Goal: Navigation & Orientation: Find specific page/section

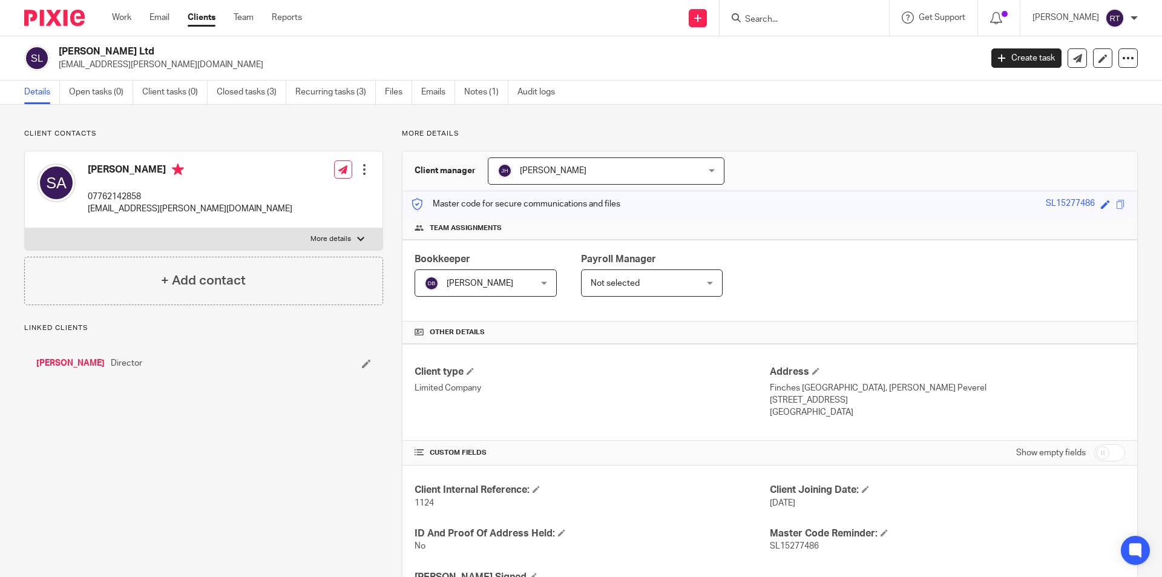
click at [38, 18] on img at bounding box center [54, 18] width 61 height 16
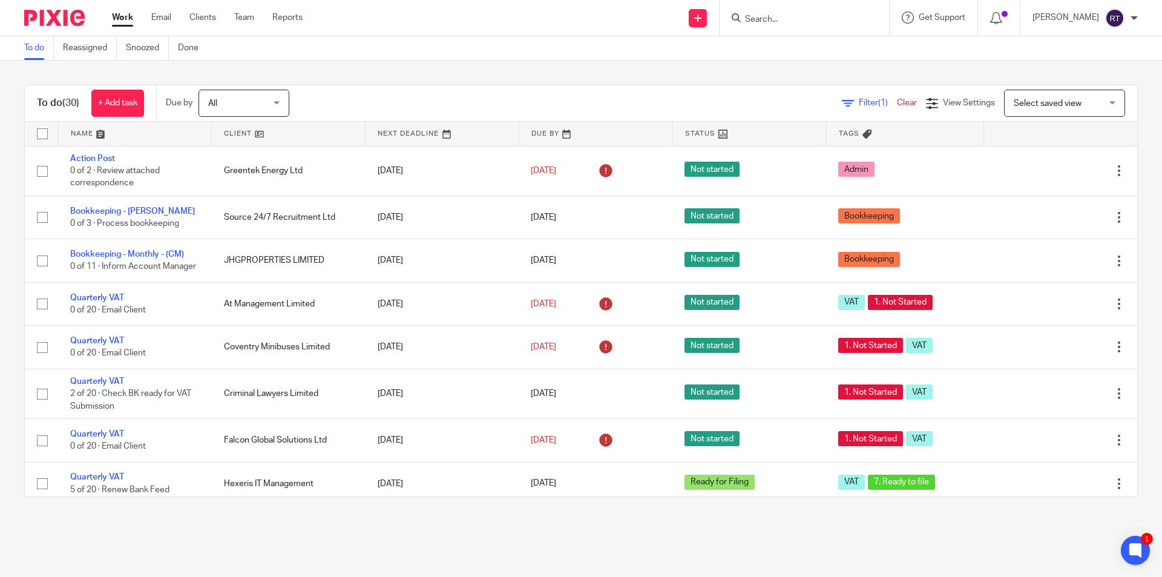
drag, startPoint x: 452, startPoint y: 540, endPoint x: 443, endPoint y: 512, distance: 29.9
click at [452, 539] on main "To do Reassigned Snoozed Done To do (30) + Add task Due by All All Today Tomorr…" at bounding box center [581, 288] width 1162 height 577
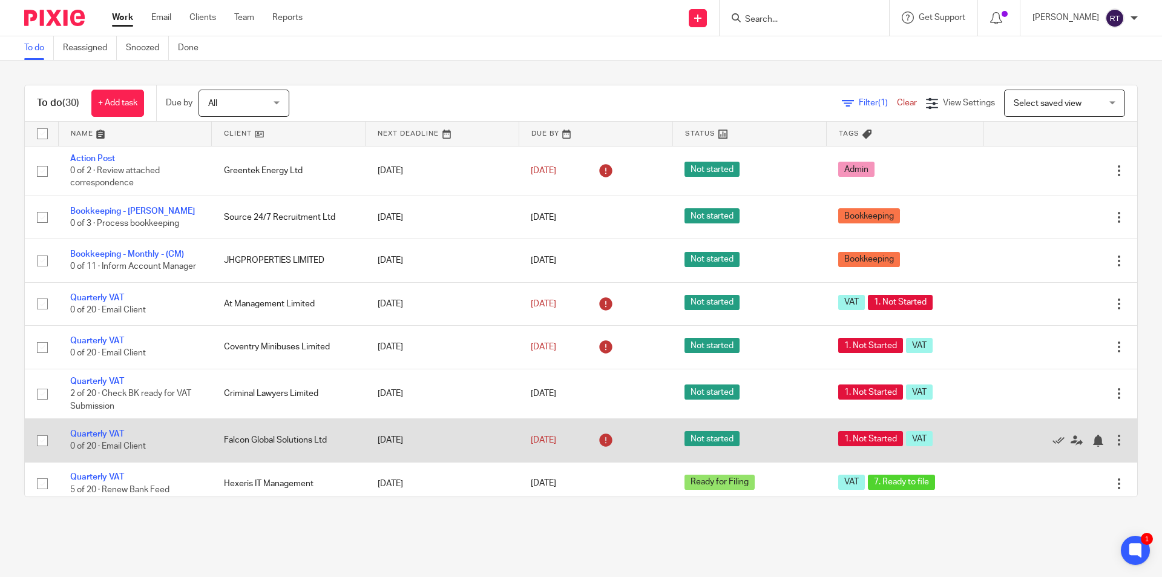
drag, startPoint x: 607, startPoint y: 444, endPoint x: 129, endPoint y: 453, distance: 478.4
click at [130, 452] on tr "Quarterly VAT 0 of 20 · Email Client Falcon Global Solutions Ltd 2 Aug 2025 31 …" at bounding box center [581, 440] width 1113 height 43
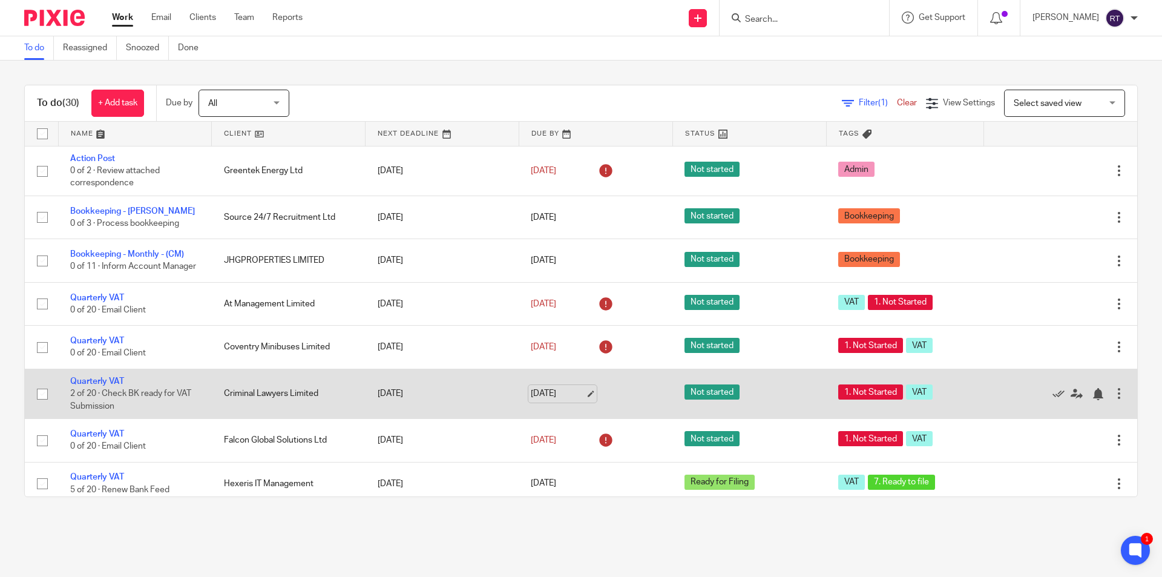
drag, startPoint x: 9, startPoint y: 437, endPoint x: 522, endPoint y: 406, distance: 513.7
click at [522, 406] on div "To do (30) + Add task Due by All All Today Tomorrow This week Next week This mo…" at bounding box center [581, 291] width 1162 height 461
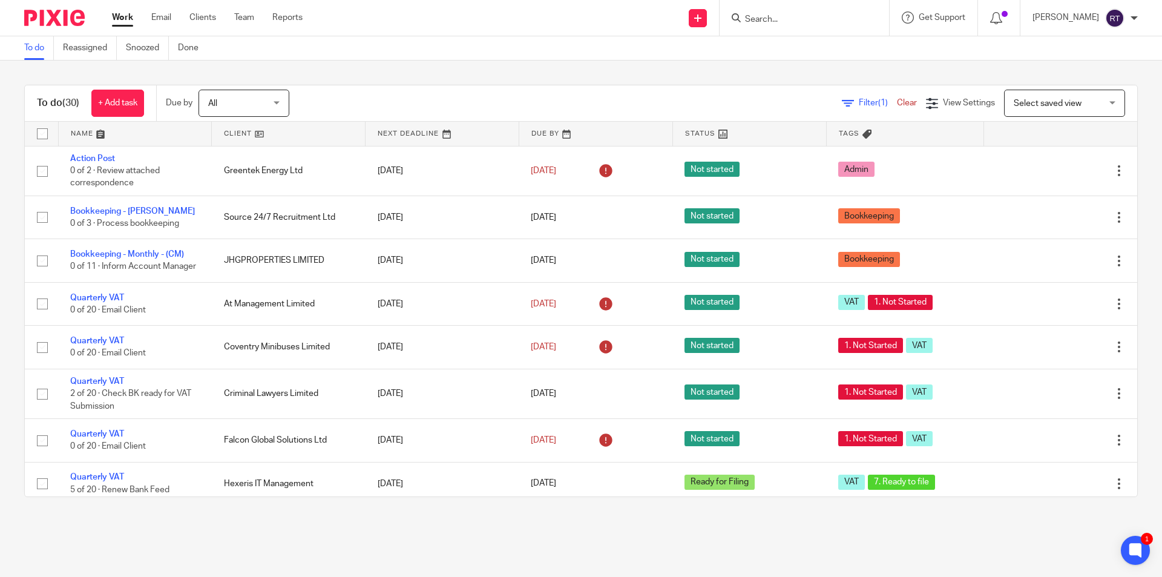
click at [460, 513] on div "To do (30) + Add task Due by All All Today Tomorrow This week Next week This mo…" at bounding box center [581, 291] width 1162 height 461
click at [828, 20] on input "Search" at bounding box center [798, 20] width 109 height 11
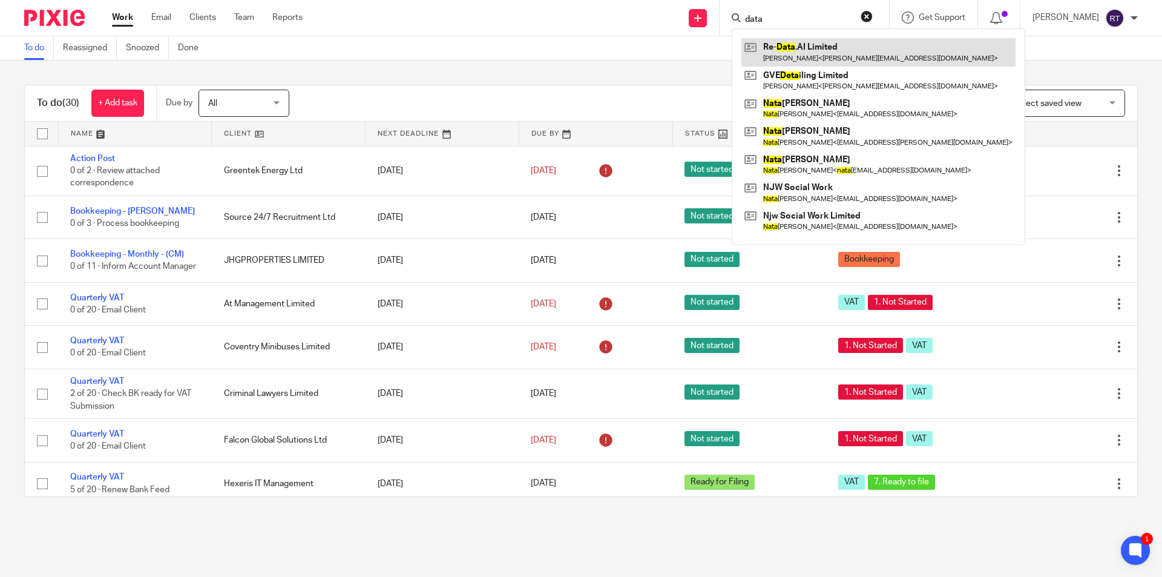
type input "data"
click at [816, 48] on link at bounding box center [879, 52] width 274 height 28
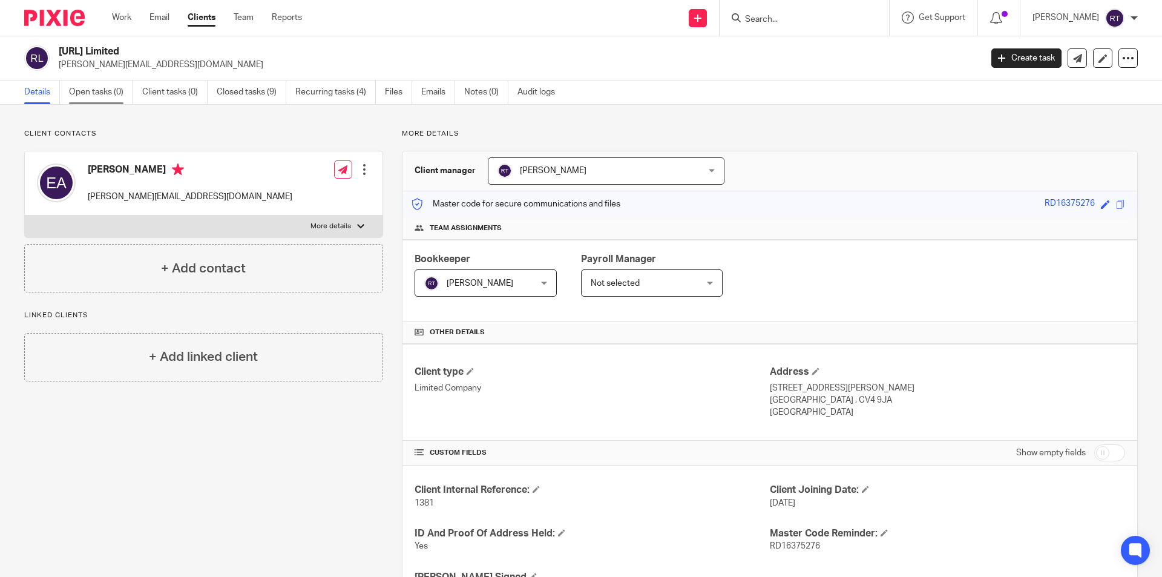
click at [99, 96] on link "Open tasks (0)" at bounding box center [101, 93] width 64 height 24
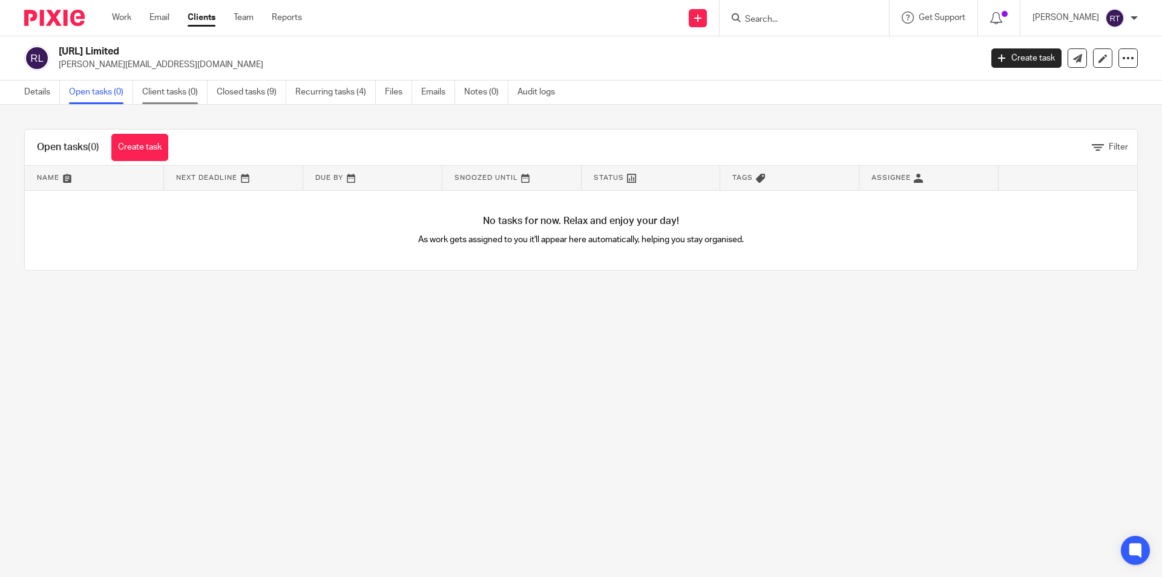
click at [175, 96] on link "Client tasks (0)" at bounding box center [174, 93] width 65 height 24
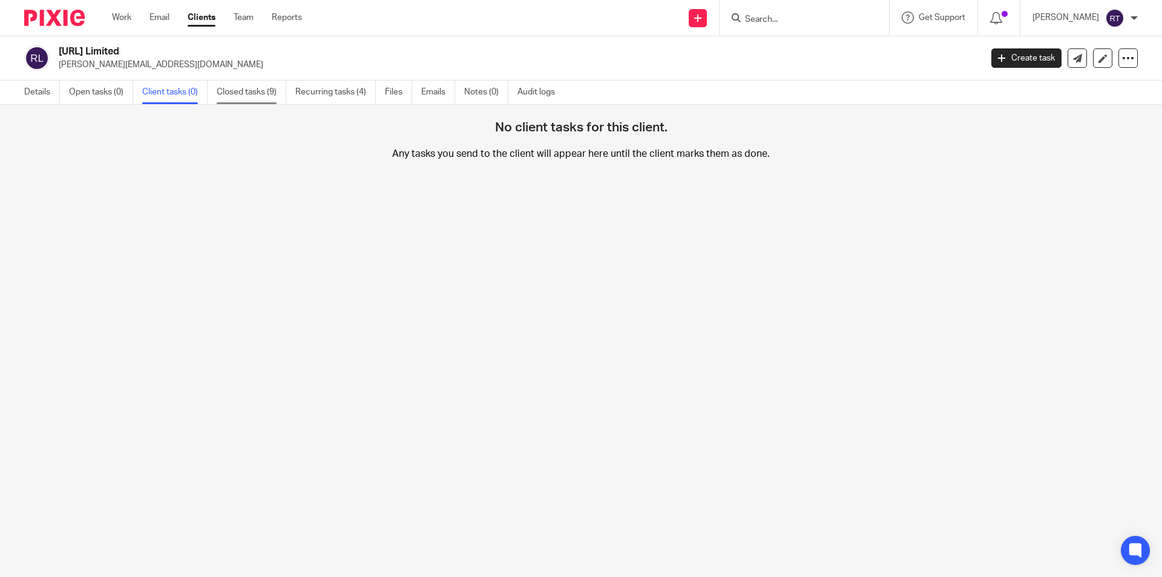
click at [253, 99] on link "Closed tasks (9)" at bounding box center [252, 93] width 70 height 24
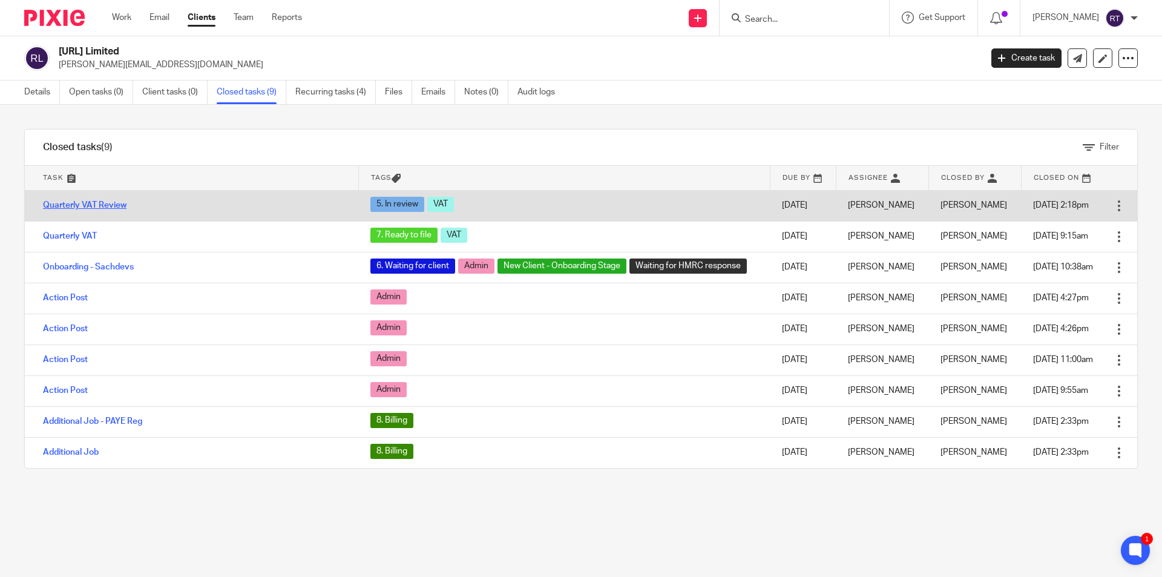
click at [74, 208] on link "Quarterly VAT Review" at bounding box center [85, 205] width 84 height 8
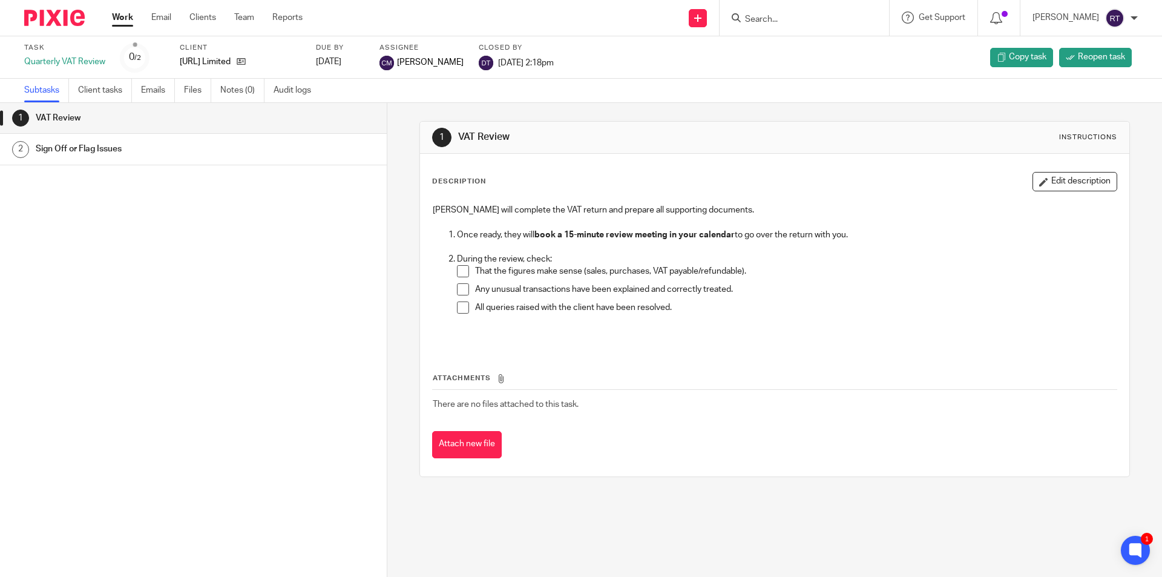
click at [804, 19] on input "Search" at bounding box center [798, 20] width 109 height 11
type input "nerd cave"
click at [806, 43] on link at bounding box center [844, 52] width 205 height 28
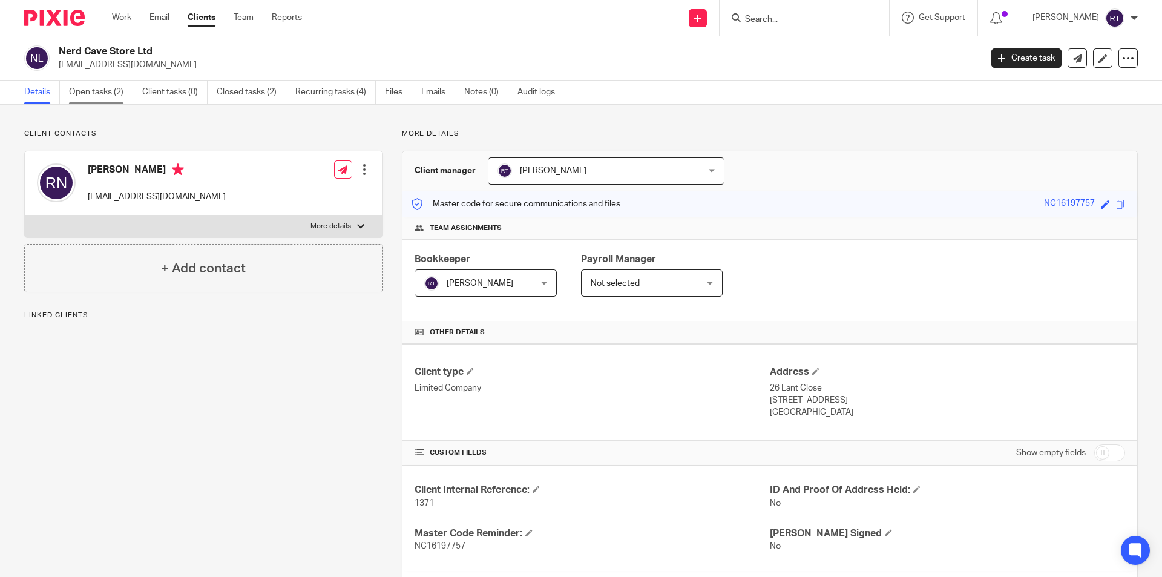
click at [110, 99] on link "Open tasks (2)" at bounding box center [101, 93] width 64 height 24
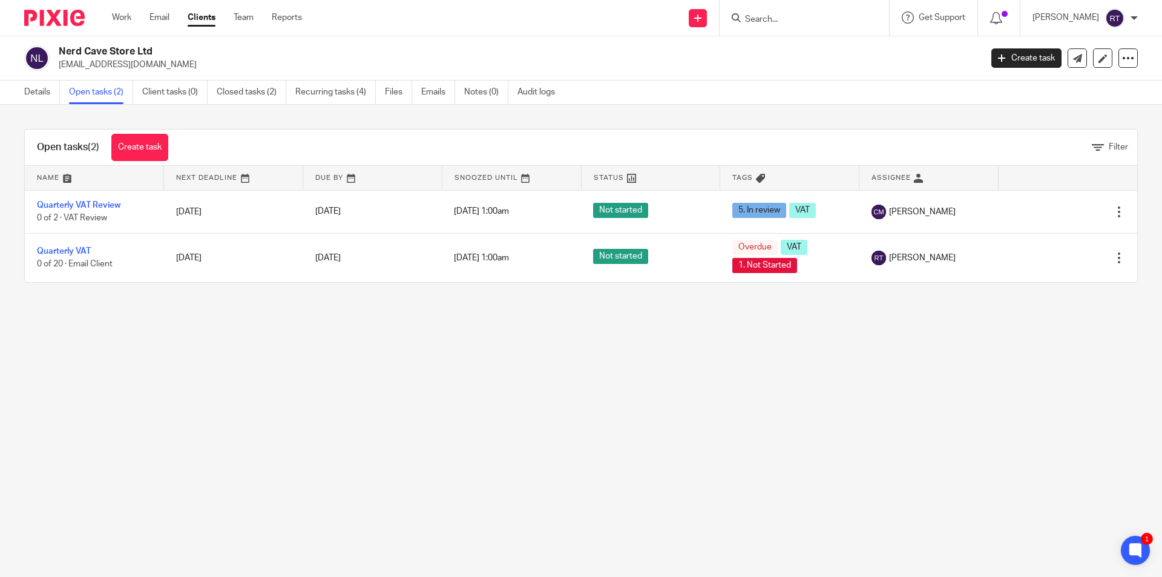
click at [61, 16] on img at bounding box center [54, 18] width 61 height 16
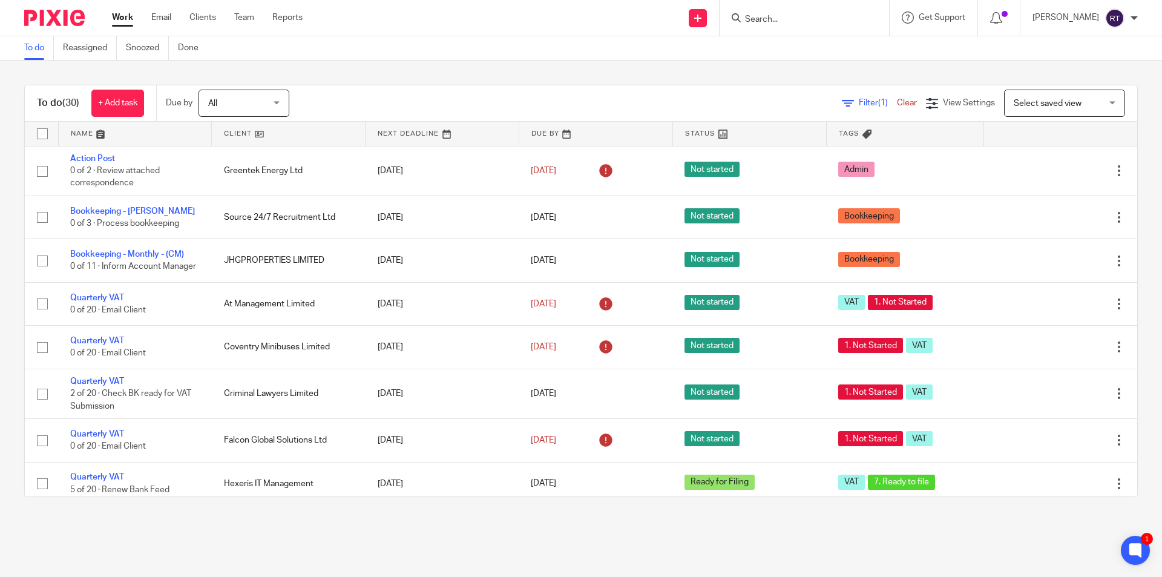
click at [828, 19] on input "Search" at bounding box center [798, 20] width 109 height 11
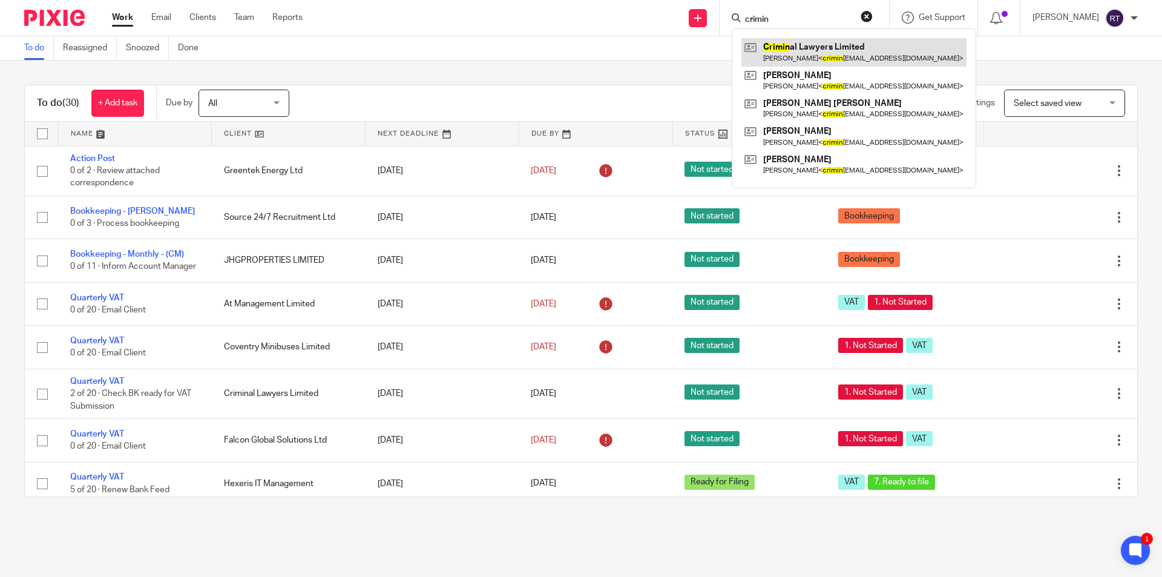
type input "crimin"
click at [799, 57] on link at bounding box center [854, 52] width 225 height 28
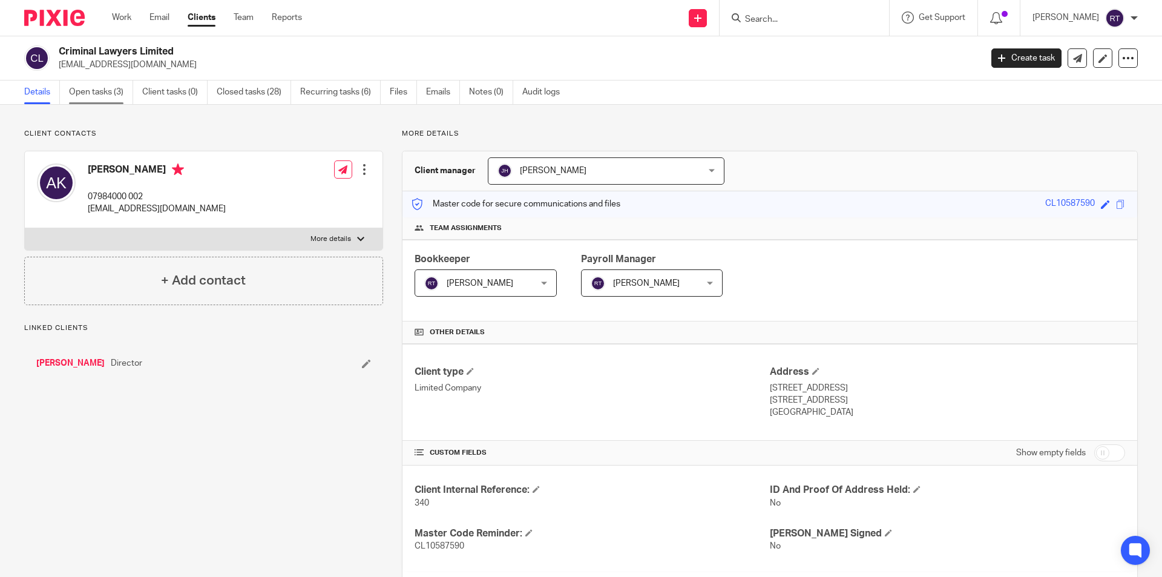
click at [113, 94] on link "Open tasks (3)" at bounding box center [101, 93] width 64 height 24
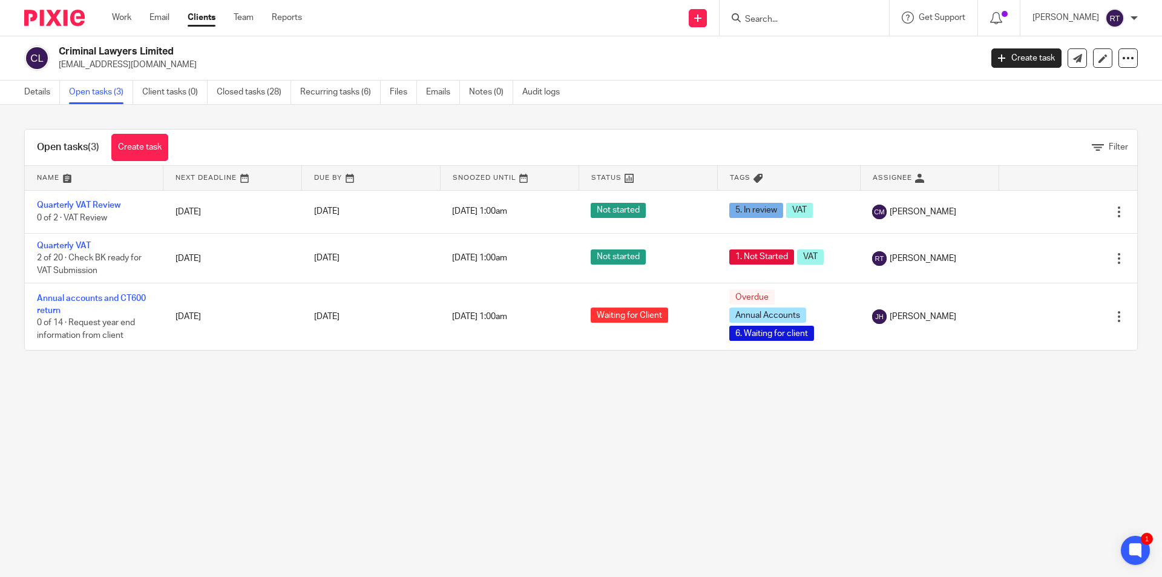
click at [43, 19] on img at bounding box center [54, 18] width 61 height 16
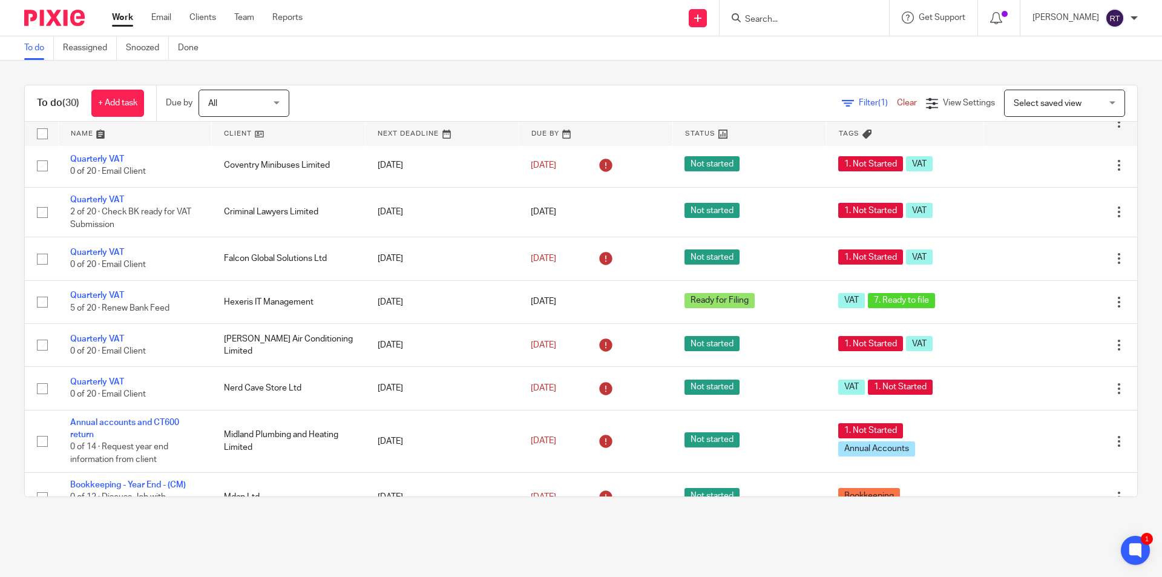
scroll to position [303, 0]
